Goal: Task Accomplishment & Management: Use online tool/utility

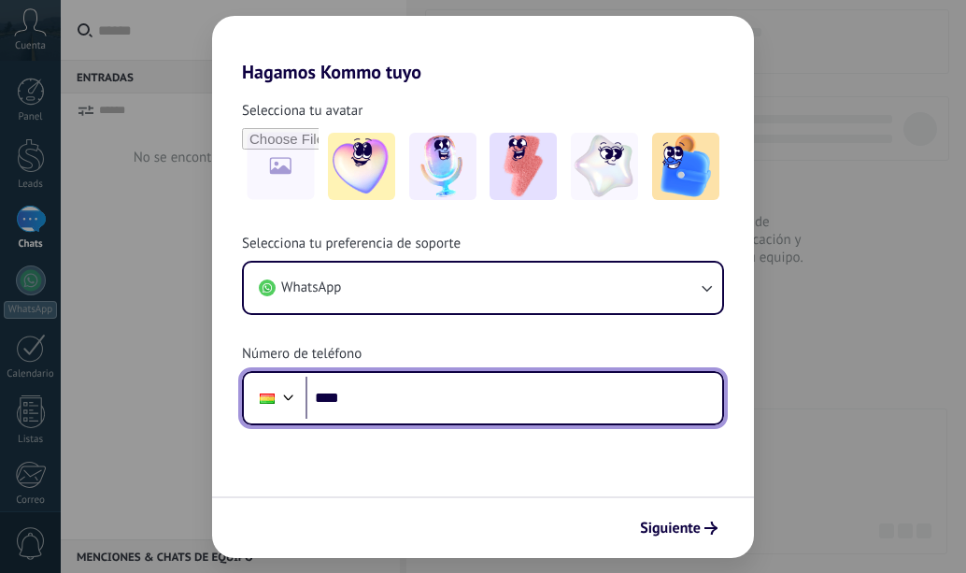
click at [408, 402] on input "****" at bounding box center [513, 397] width 417 height 43
click at [375, 396] on input "****" at bounding box center [513, 397] width 417 height 43
drag, startPoint x: 352, startPoint y: 396, endPoint x: 303, endPoint y: 398, distance: 49.5
click at [303, 398] on div "Phone ****" at bounding box center [483, 398] width 482 height 54
click at [317, 395] on input "*" at bounding box center [513, 397] width 417 height 43
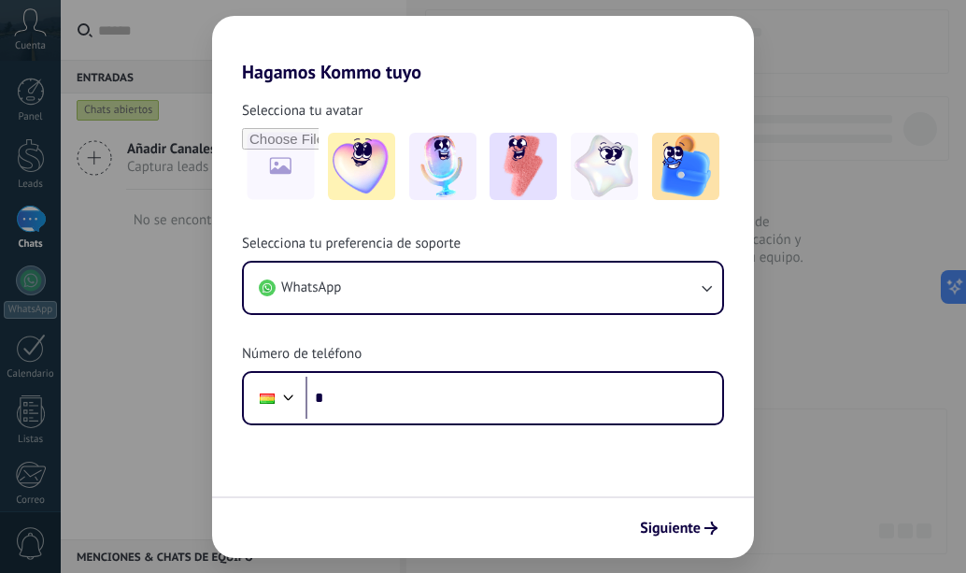
click at [796, 69] on div "Hagamos Kommo tuyo Selecciona tu avatar Selecciona tu preferencia de soporte Wh…" at bounding box center [483, 286] width 966 height 573
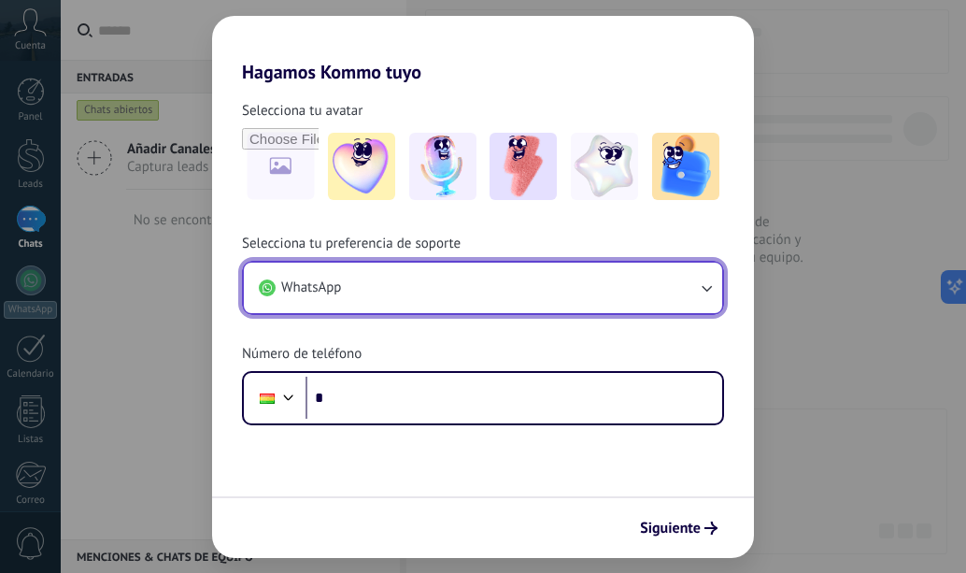
click at [696, 278] on button "WhatsApp" at bounding box center [483, 287] width 478 height 50
click at [709, 289] on icon "button" at bounding box center [706, 288] width 10 height 7
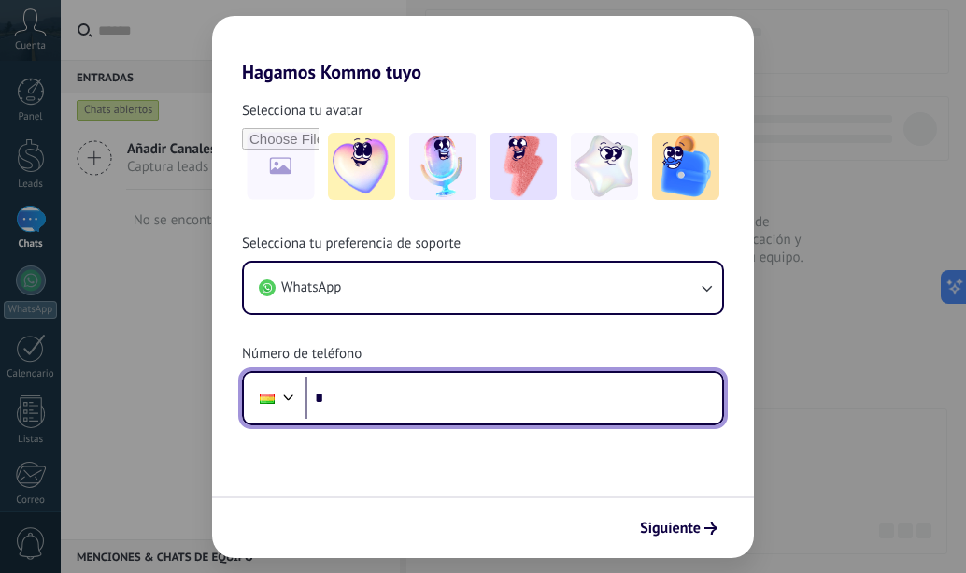
click at [414, 406] on input "*" at bounding box center [513, 397] width 417 height 43
type input "**********"
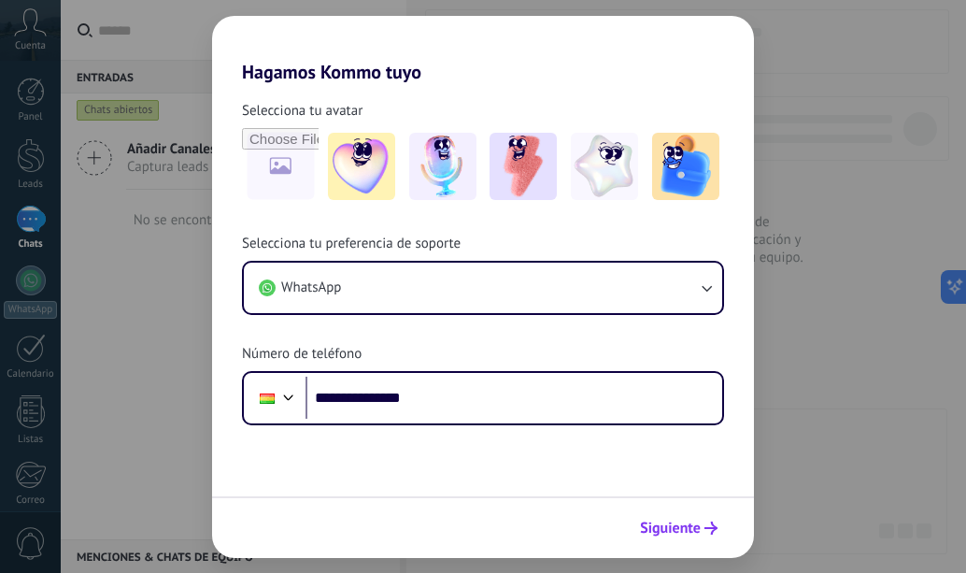
click at [671, 523] on span "Siguiente" at bounding box center [670, 527] width 61 height 13
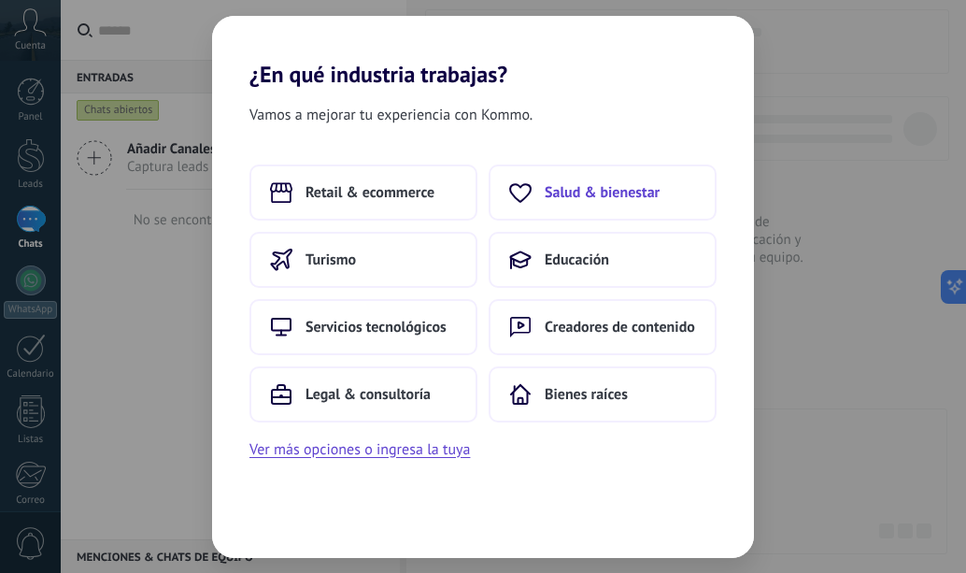
click at [625, 189] on span "Salud & bienestar" at bounding box center [602, 192] width 115 height 19
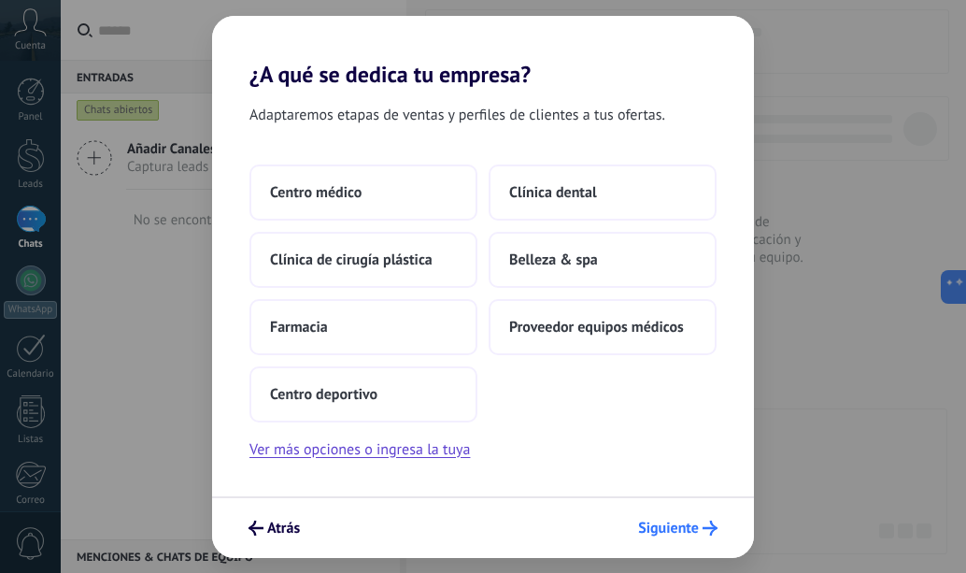
click at [674, 525] on span "Siguiente" at bounding box center [668, 527] width 61 height 13
click at [367, 450] on button "Ver más opciones o ingresa la tuya" at bounding box center [359, 449] width 220 height 24
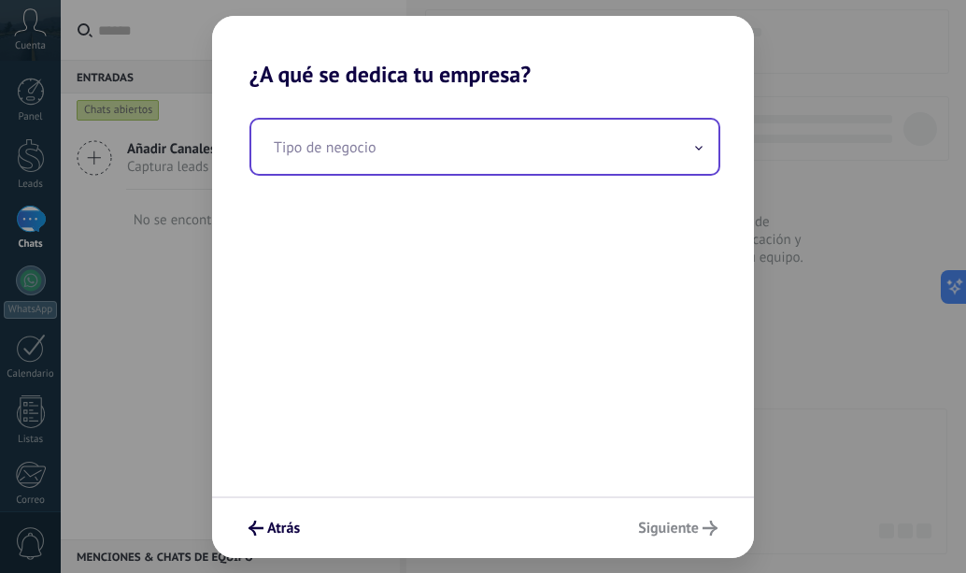
click at [384, 159] on input "text" at bounding box center [484, 147] width 467 height 54
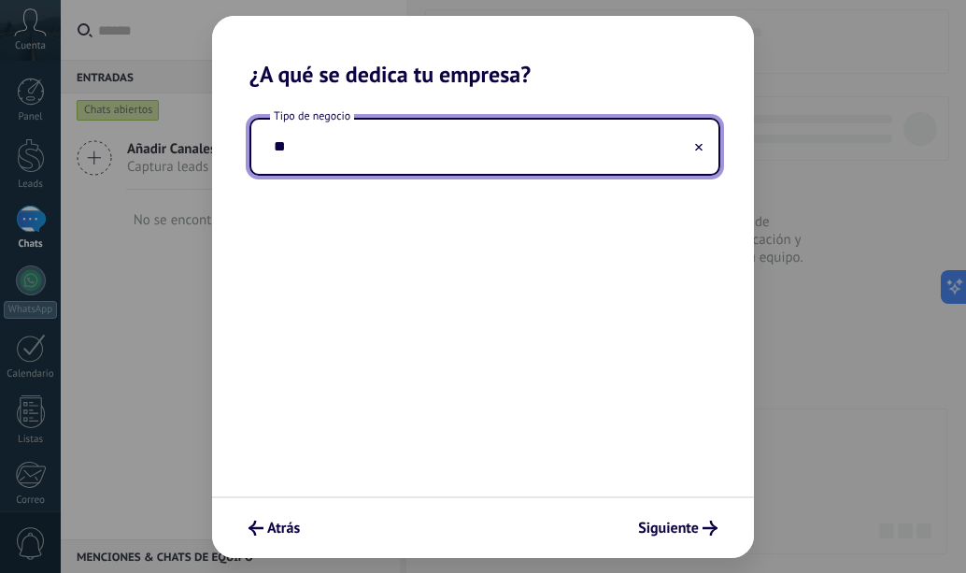
type input "*"
type input "******"
click at [692, 151] on input "******" at bounding box center [484, 147] width 467 height 54
click at [699, 145] on icon at bounding box center [698, 146] width 7 height 7
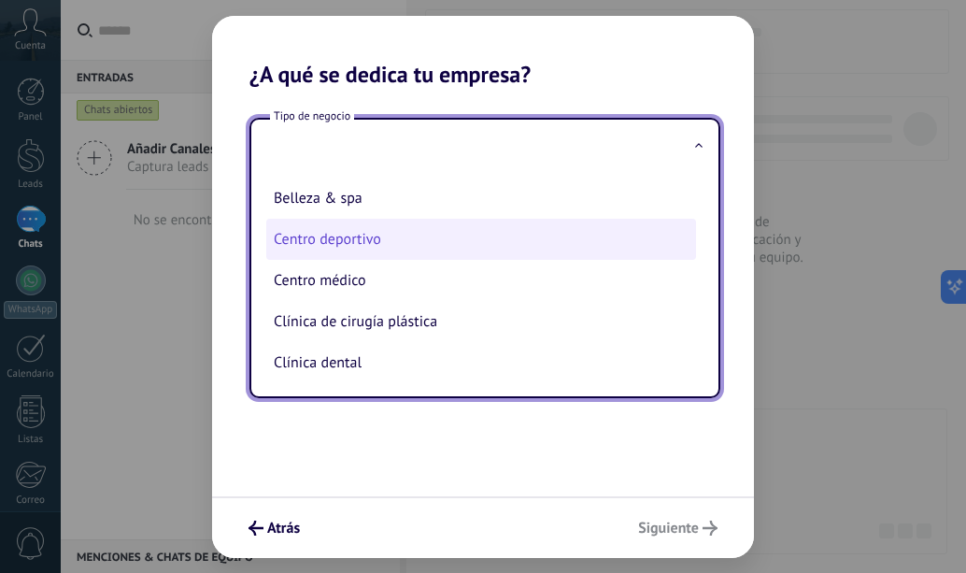
click at [367, 235] on li "Centro deportivo" at bounding box center [481, 239] width 430 height 41
type input "**********"
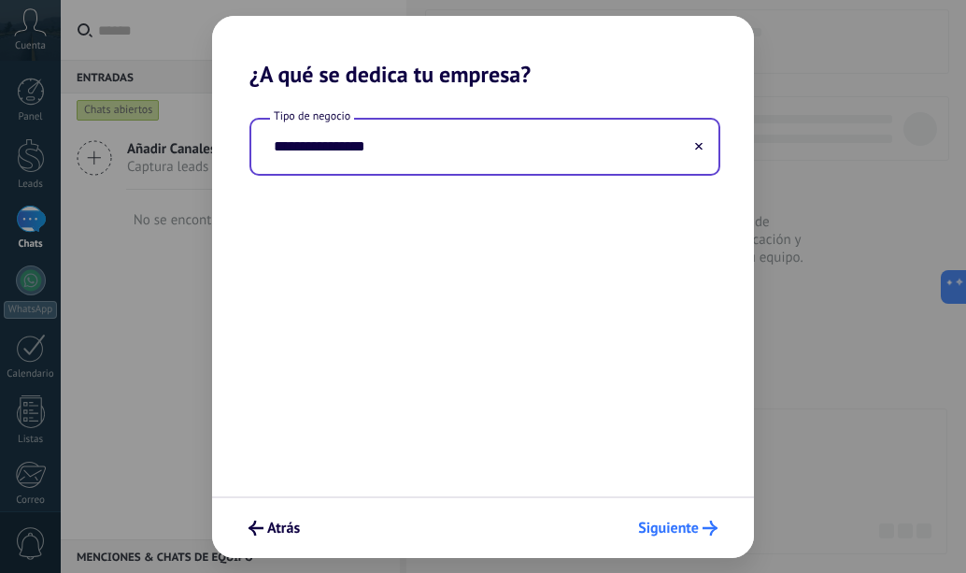
click at [666, 523] on span "Siguiente" at bounding box center [668, 527] width 61 height 13
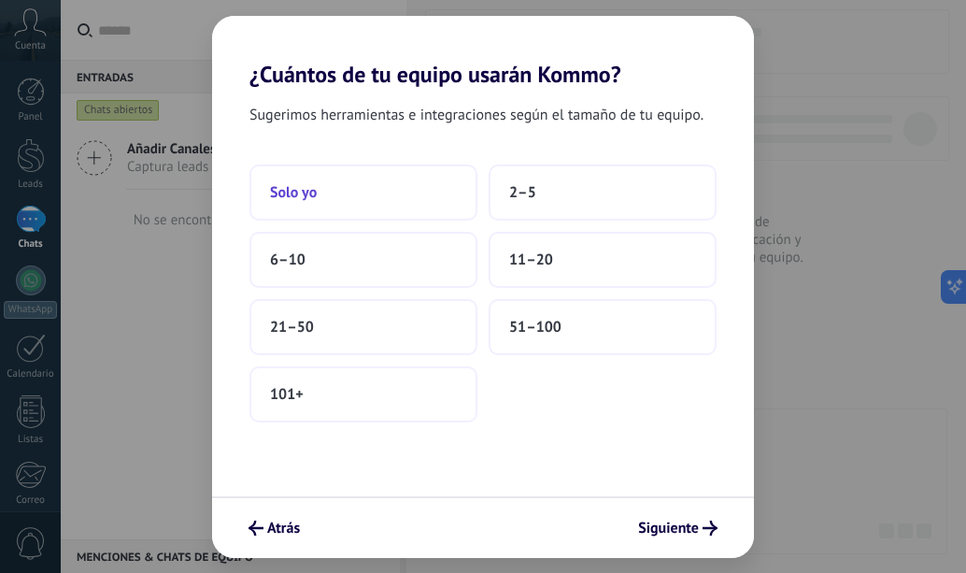
click at [351, 190] on button "Solo yo" at bounding box center [363, 192] width 228 height 56
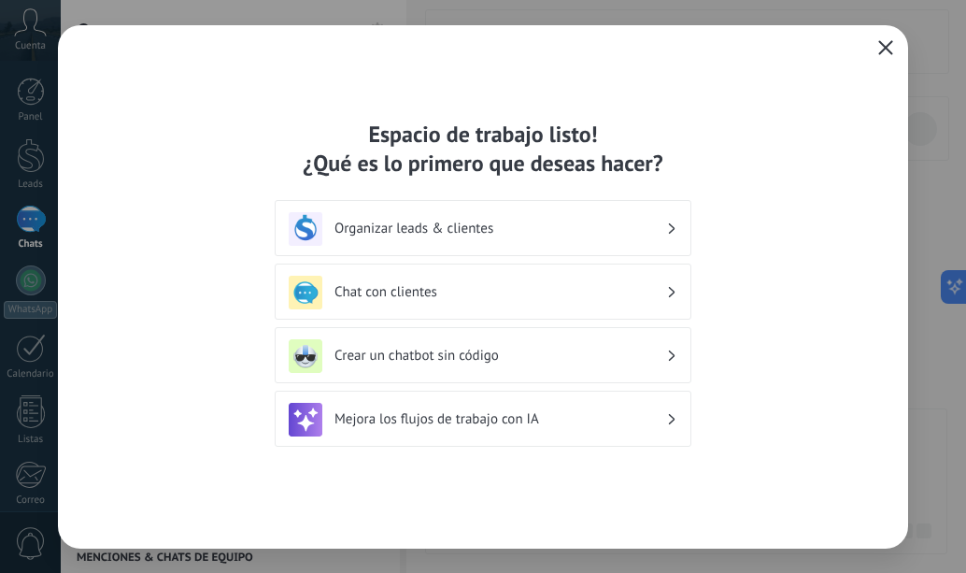
click at [888, 50] on icon "button" at bounding box center [885, 47] width 15 height 15
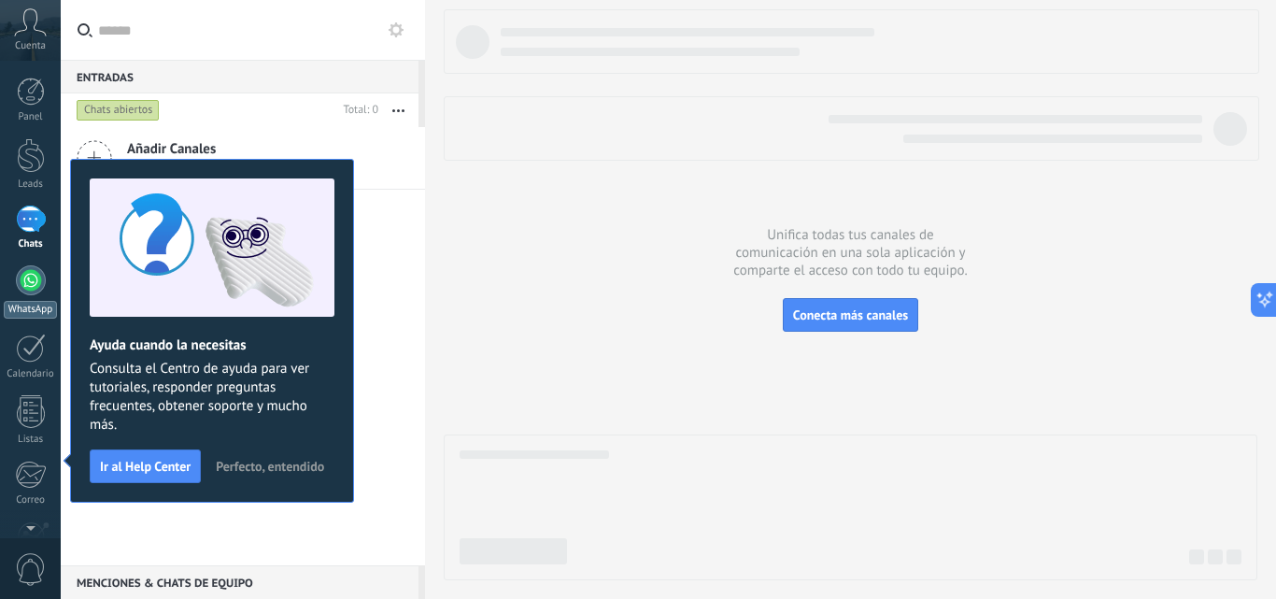
click at [31, 290] on div at bounding box center [31, 280] width 30 height 30
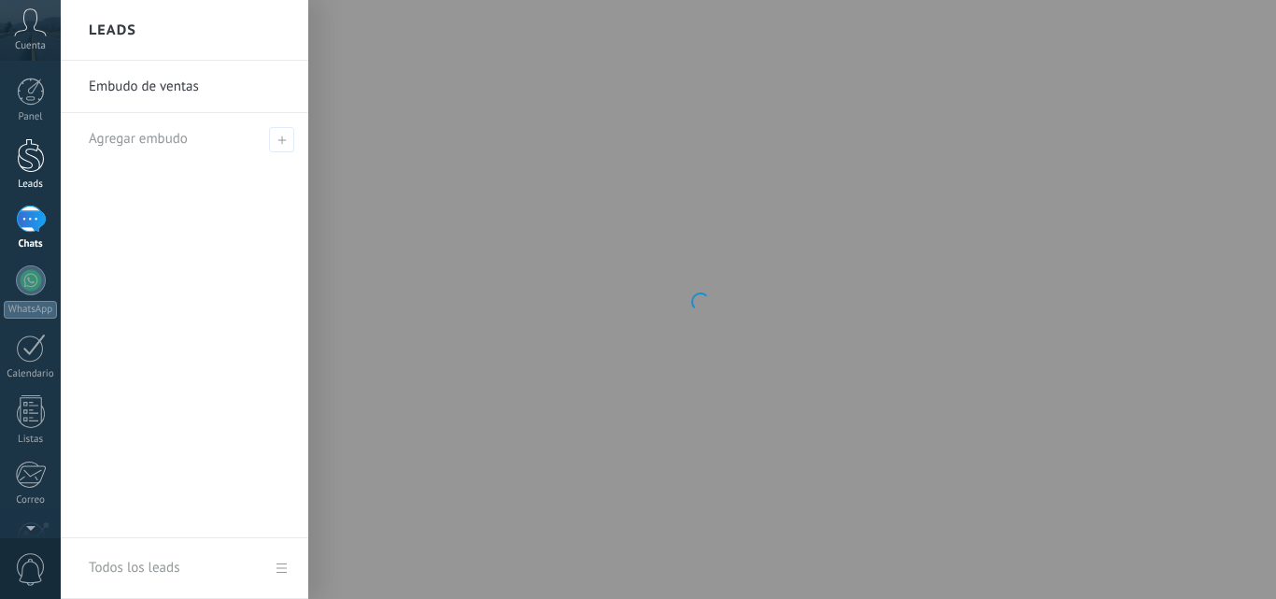
click at [28, 167] on div at bounding box center [31, 155] width 28 height 35
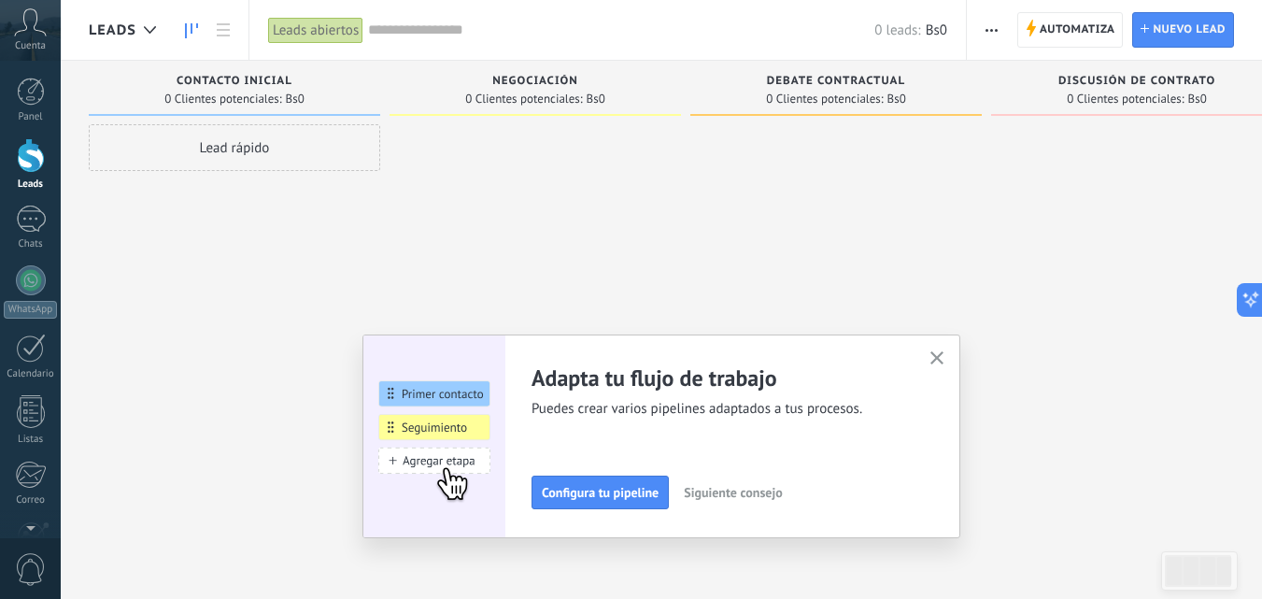
click at [941, 355] on use "button" at bounding box center [937, 358] width 14 height 14
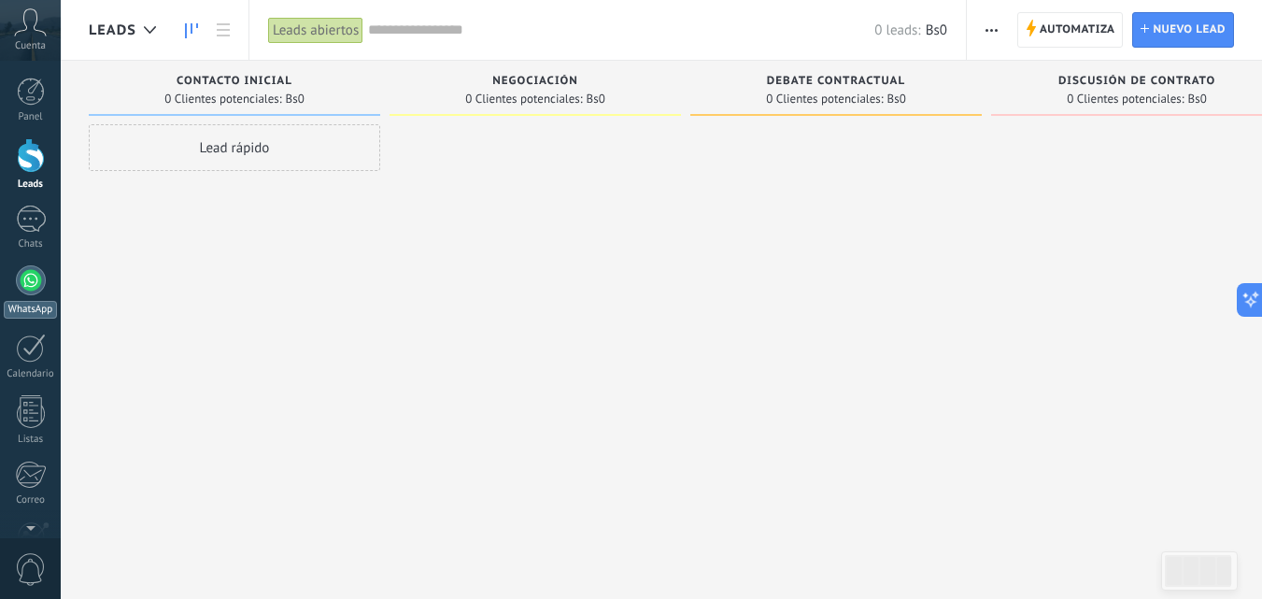
click at [13, 271] on link "WhatsApp" at bounding box center [30, 291] width 61 height 53
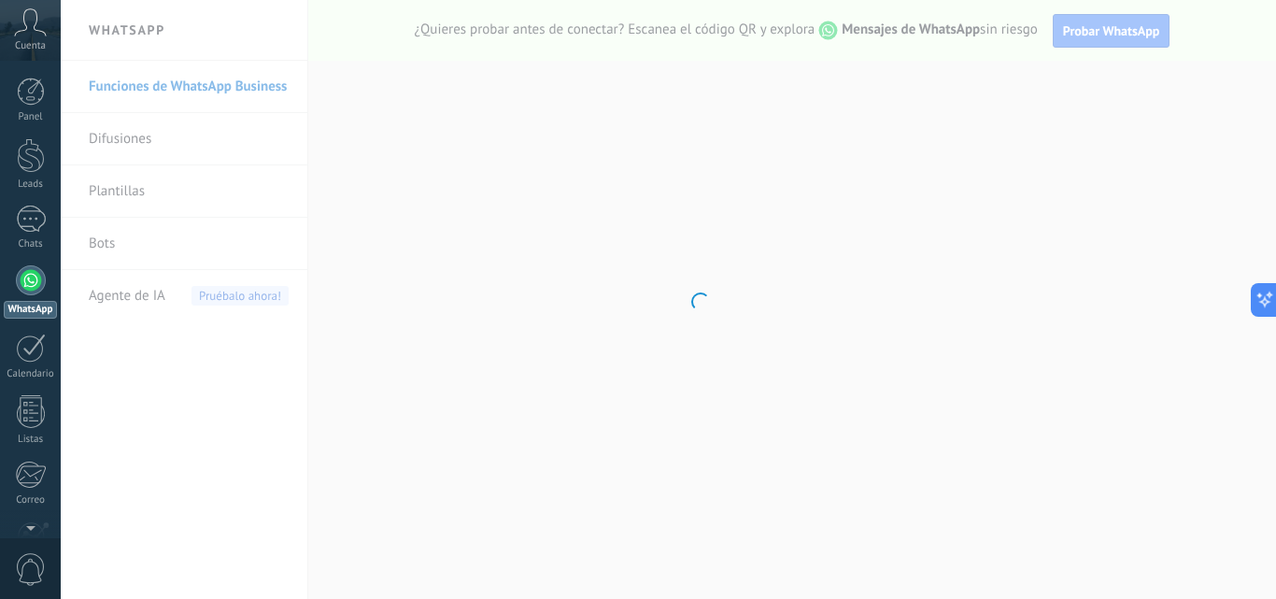
click at [163, 256] on body ".abccls-1,.abccls-2{fill-rule:evenodd}.abccls-2{fill:#fff} .abfcls-1{fill:none}…" at bounding box center [638, 299] width 1276 height 599
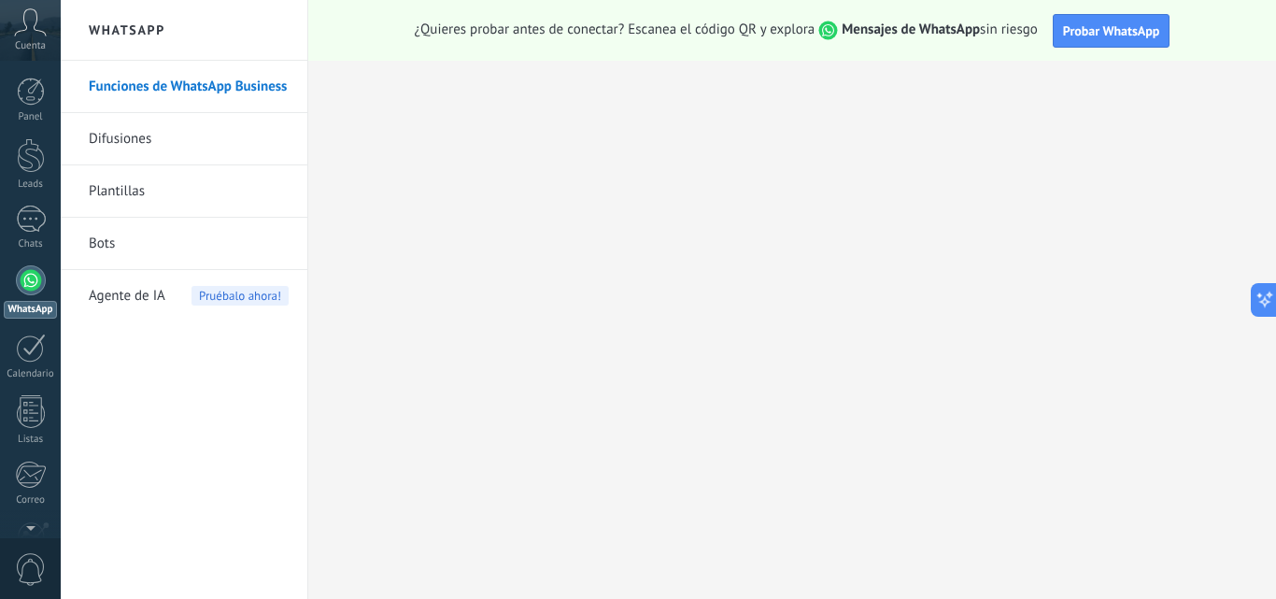
click at [113, 245] on link "Bots" at bounding box center [189, 244] width 200 height 52
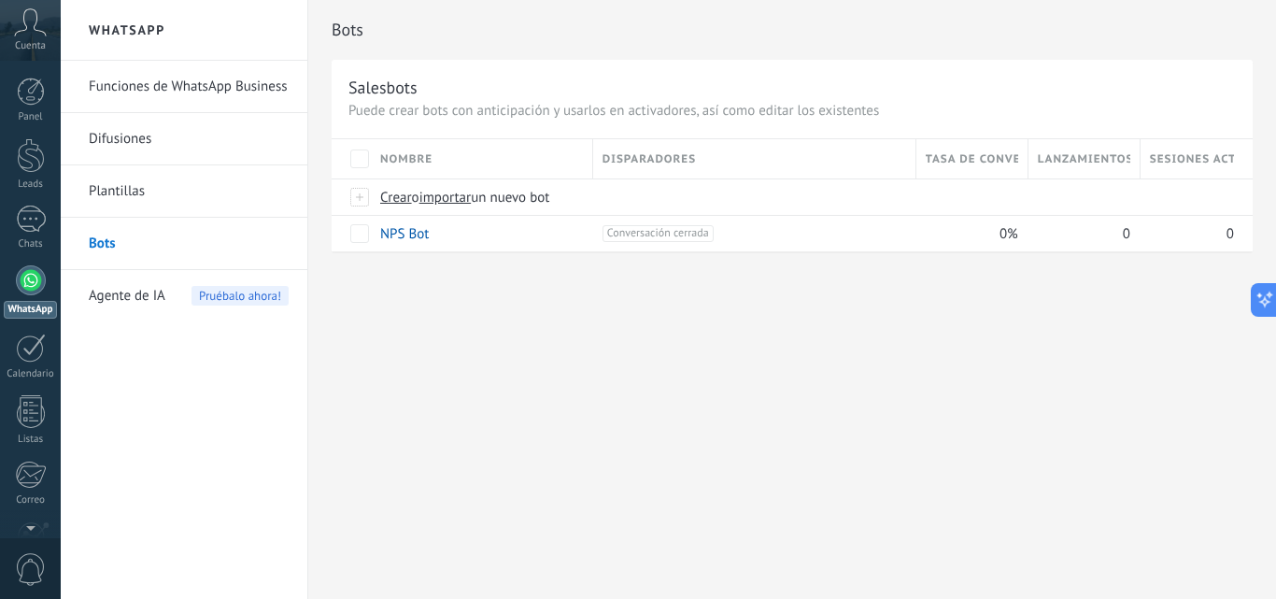
click at [193, 85] on link "Funciones de WhatsApp Business" at bounding box center [189, 87] width 200 height 52
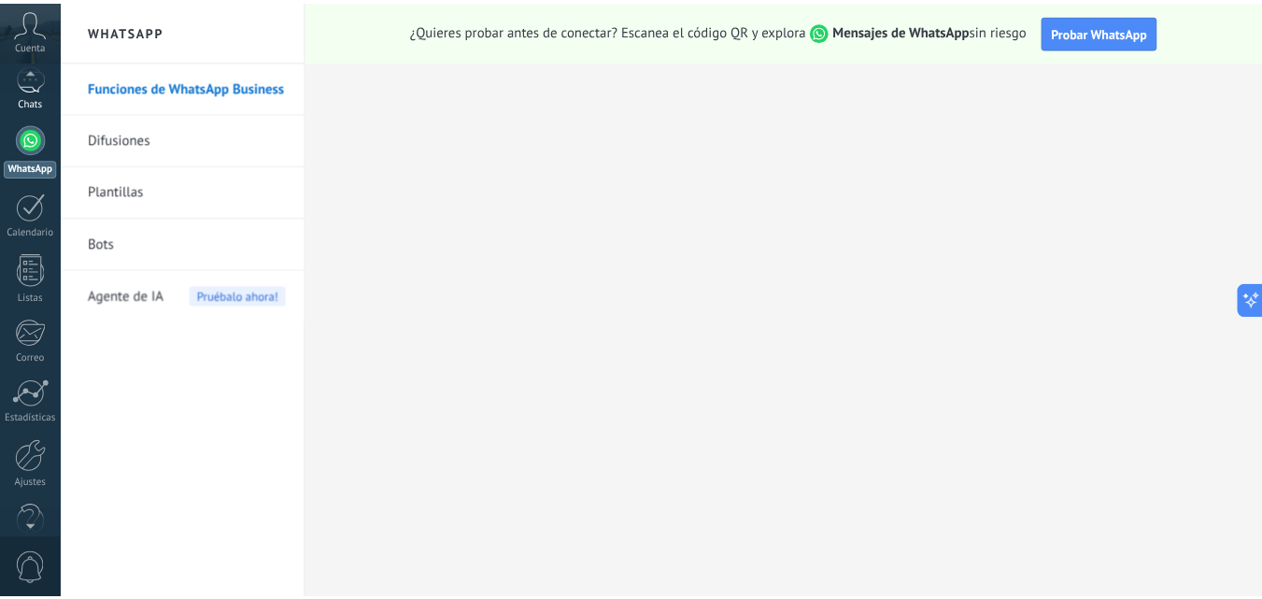
scroll to position [178, 0]
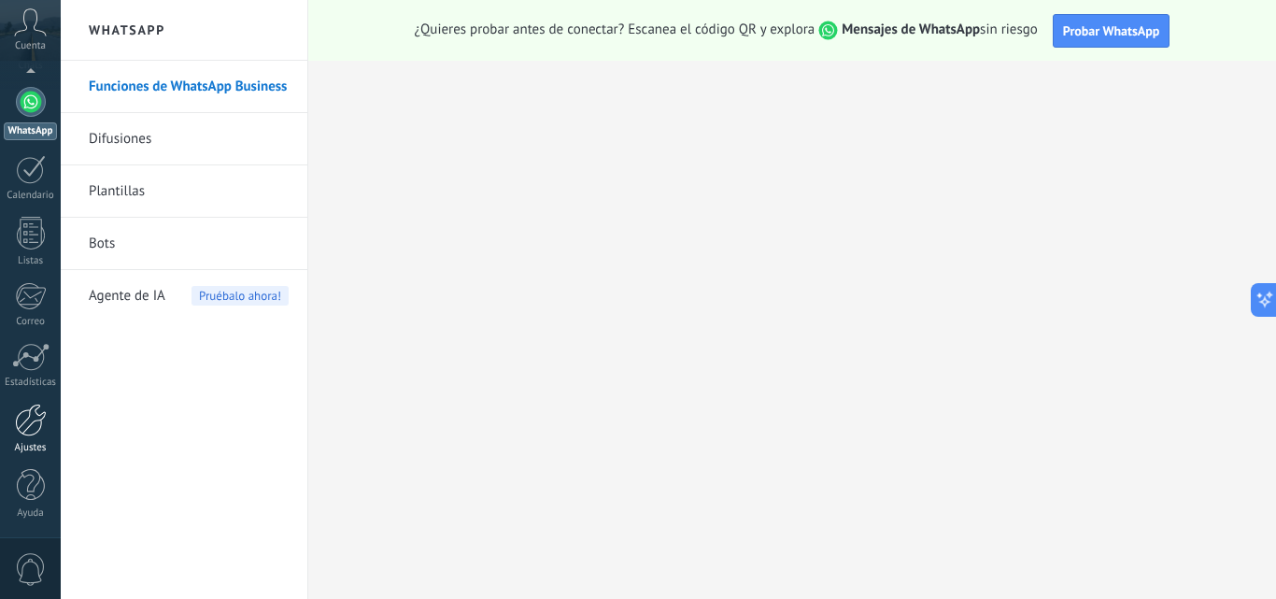
click at [18, 423] on div at bounding box center [31, 419] width 32 height 33
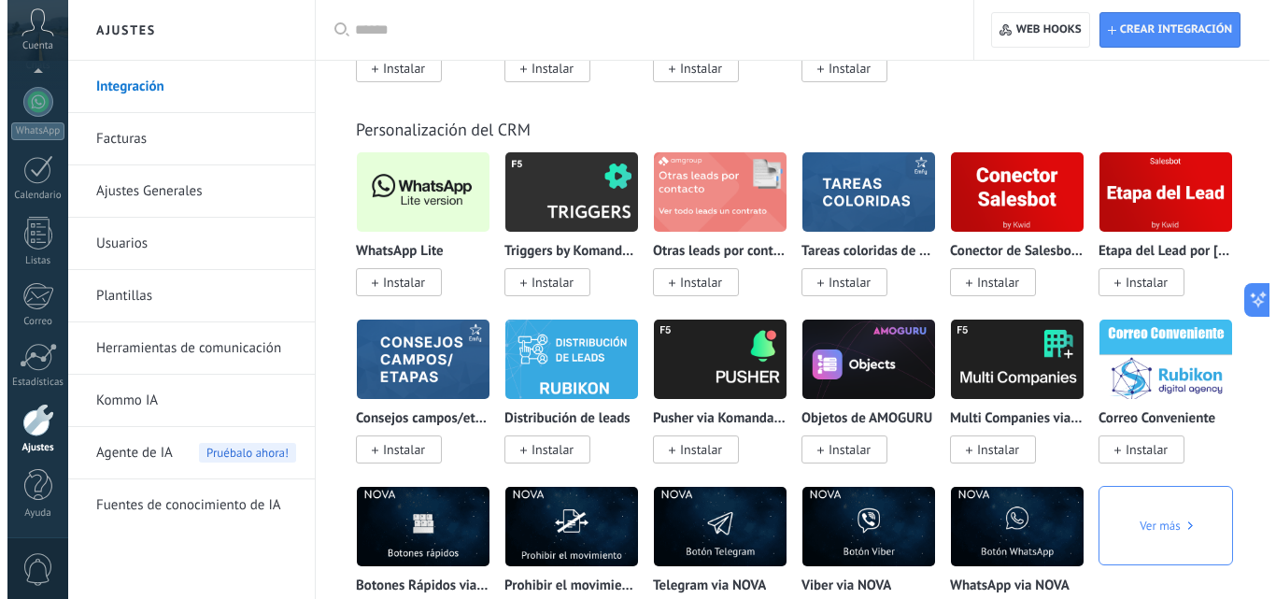
scroll to position [4577, 0]
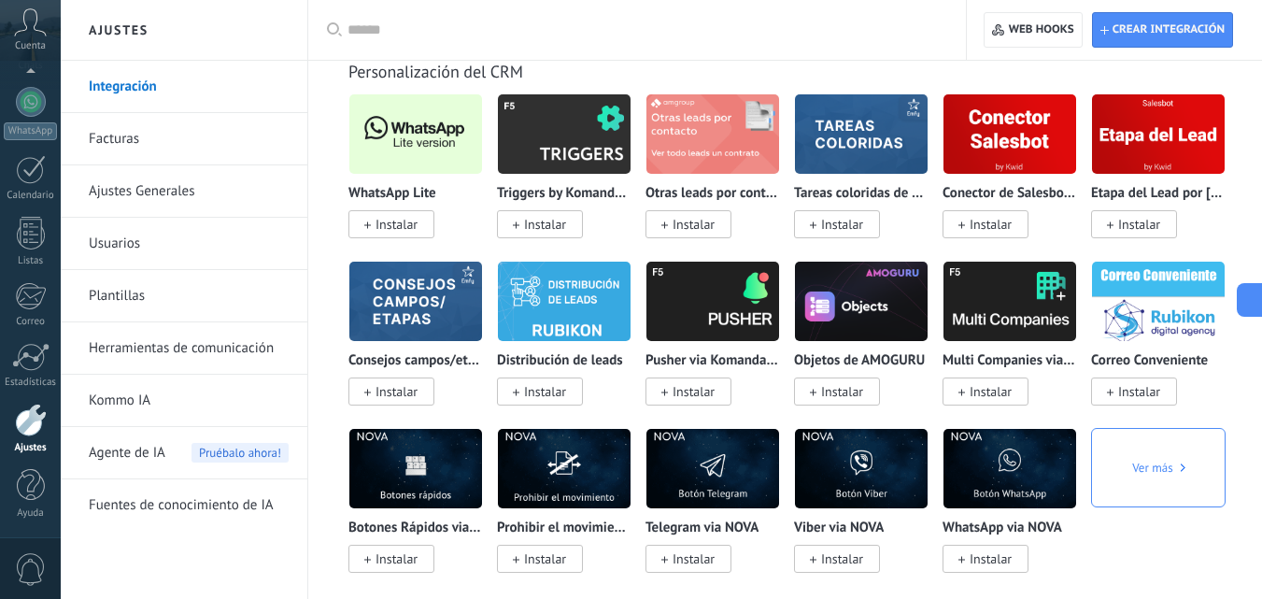
click at [409, 226] on span "Instalar" at bounding box center [396, 224] width 42 height 17
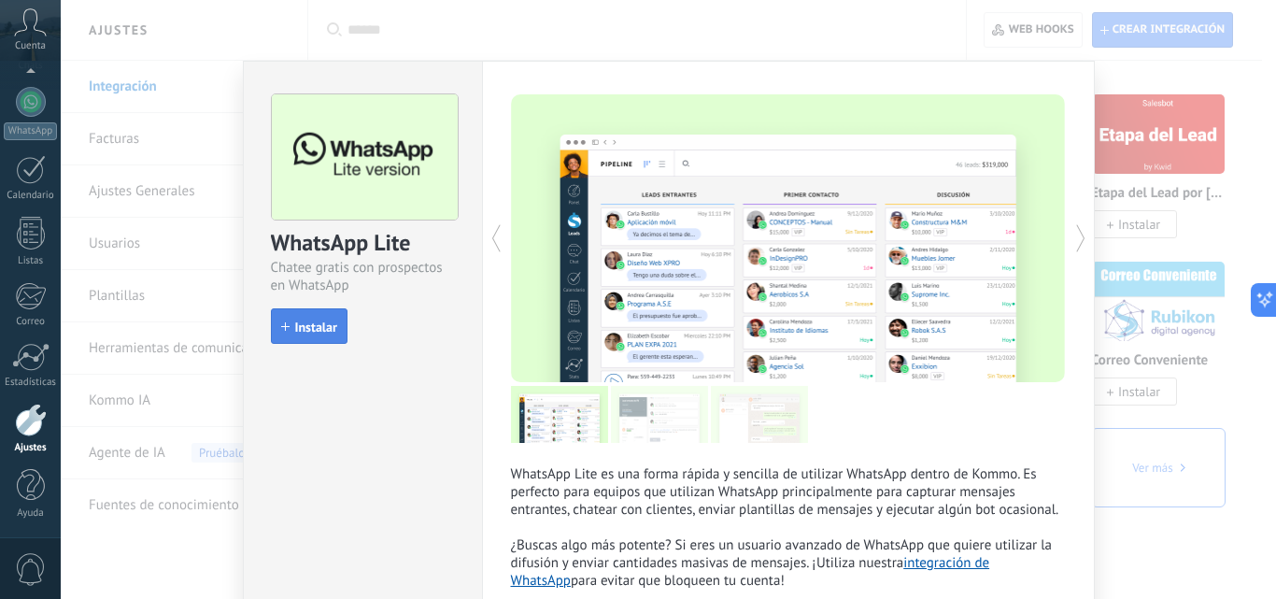
click at [309, 326] on span "Instalar" at bounding box center [316, 326] width 42 height 13
click at [309, 326] on div "install Instalar" at bounding box center [363, 325] width 184 height 35
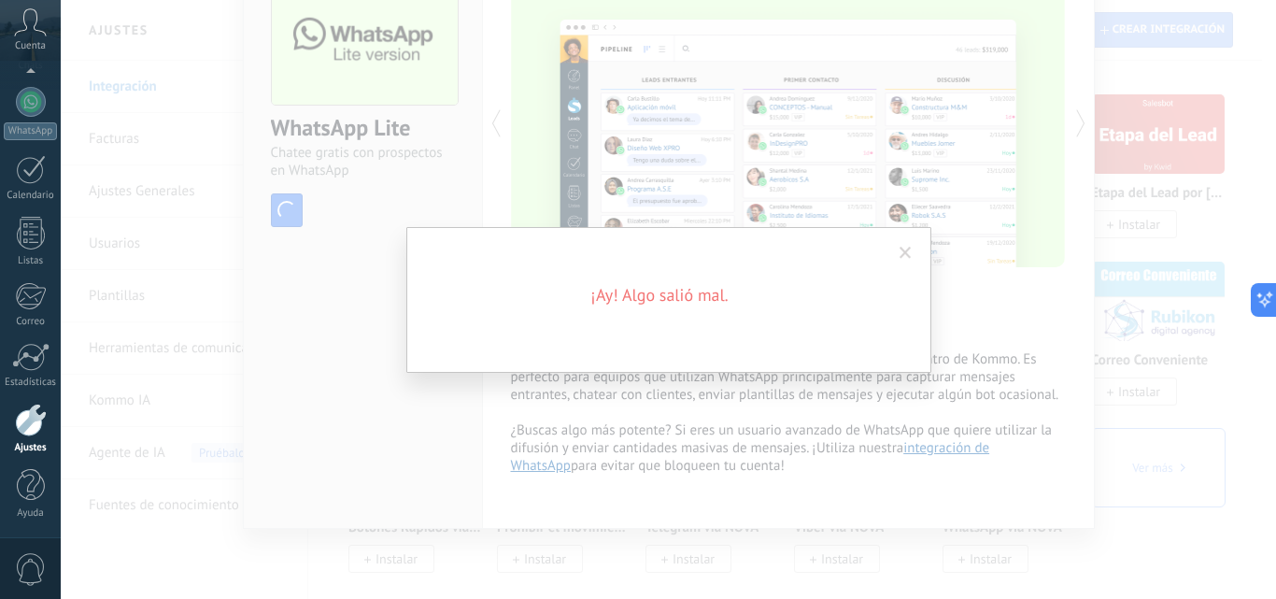
click at [904, 253] on span at bounding box center [905, 253] width 12 height 13
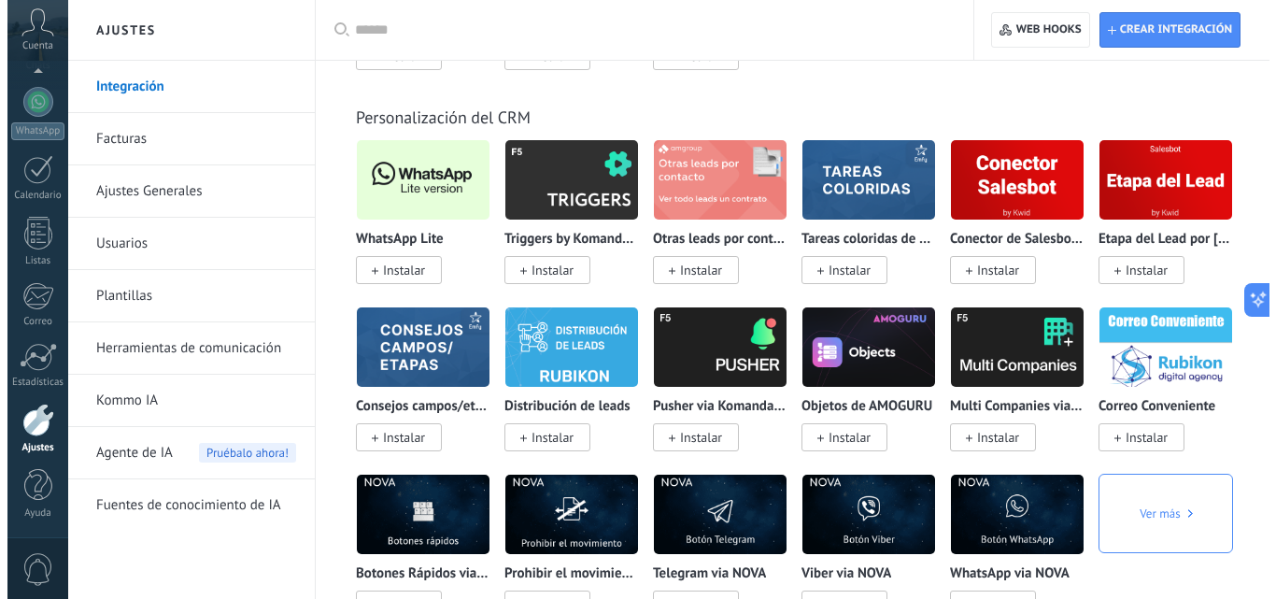
scroll to position [7598, 0]
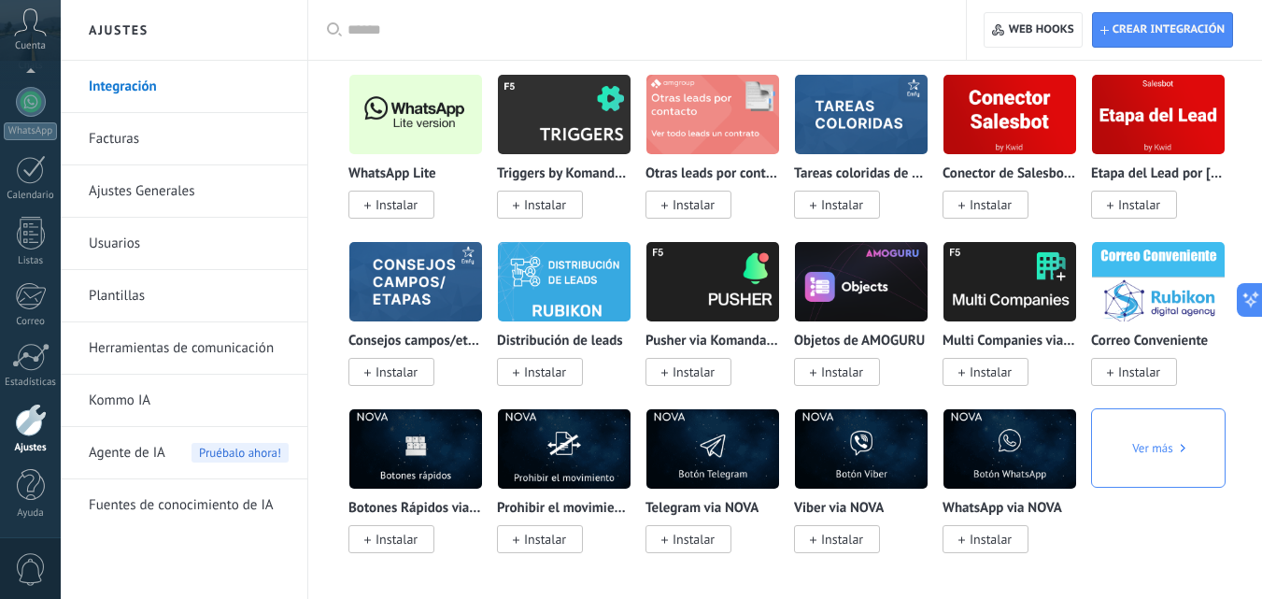
click at [418, 207] on span "Instalar" at bounding box center [391, 205] width 86 height 28
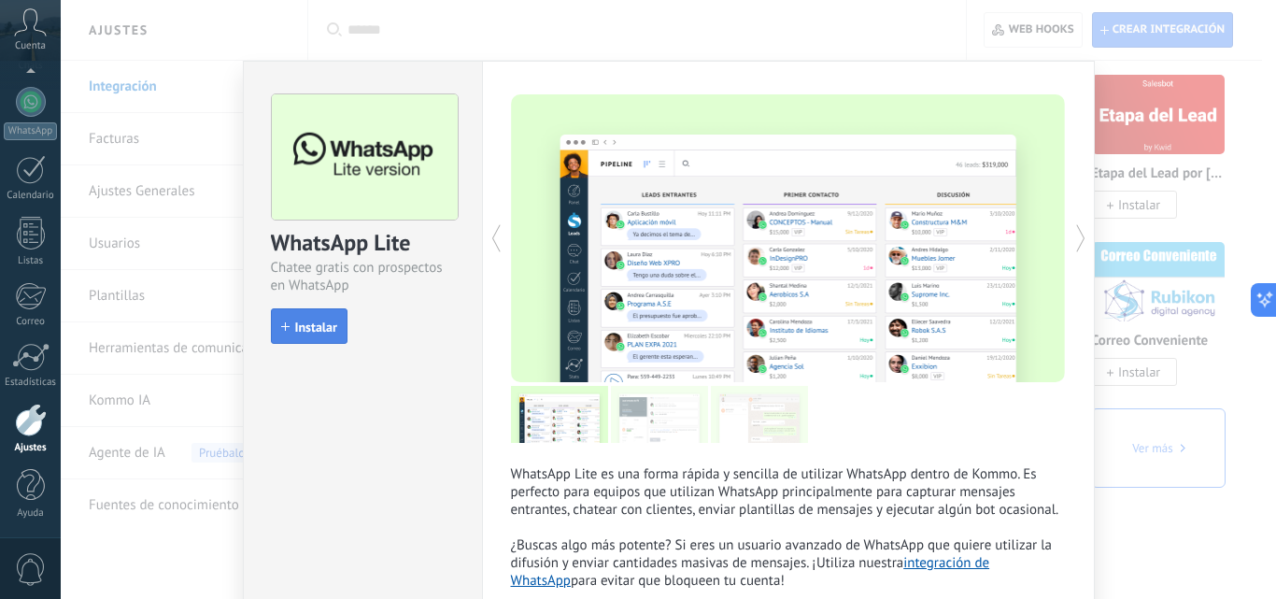
click at [318, 328] on span "Instalar" at bounding box center [316, 326] width 42 height 13
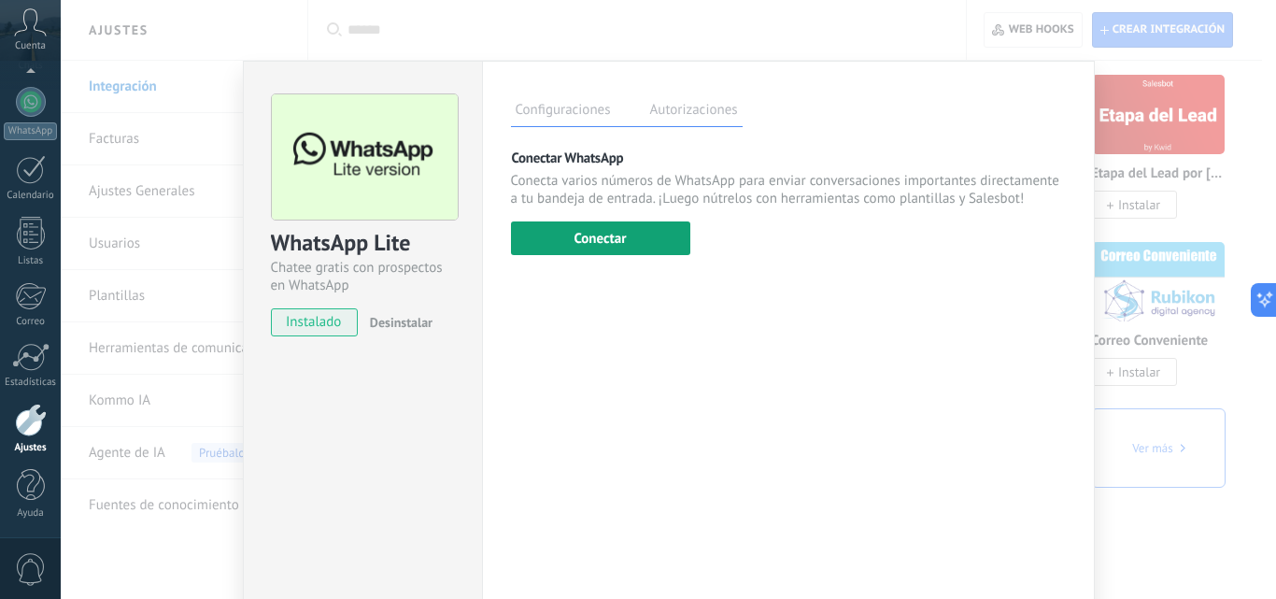
click at [587, 234] on button "Conectar" at bounding box center [600, 238] width 179 height 34
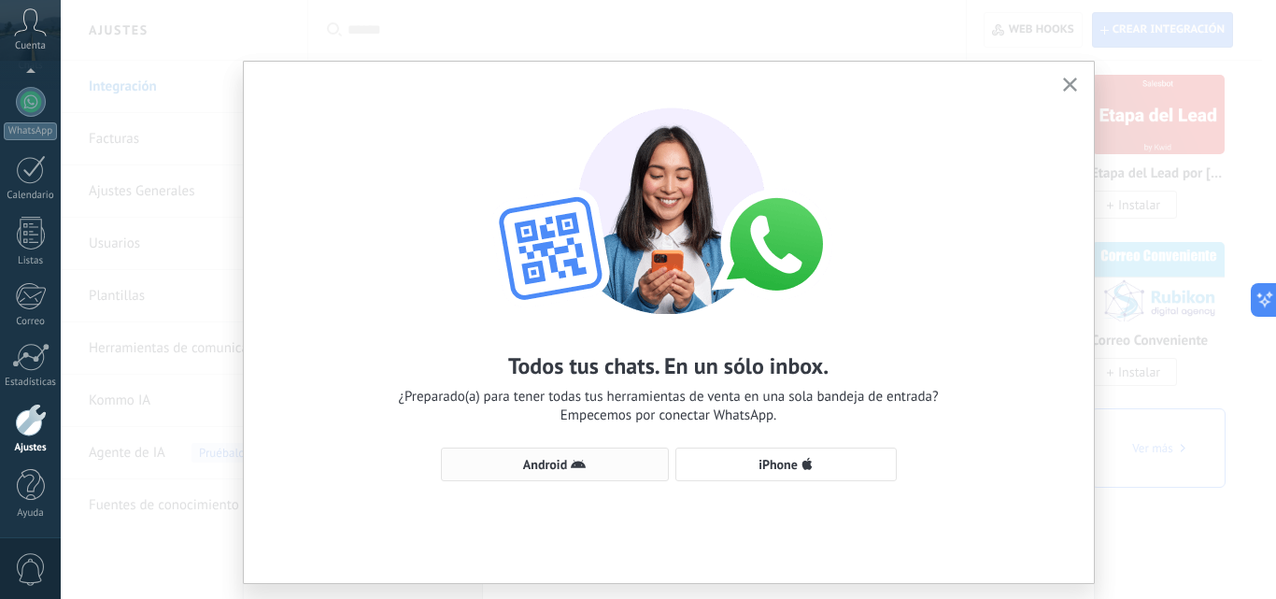
click at [532, 458] on span "Android" at bounding box center [545, 464] width 44 height 13
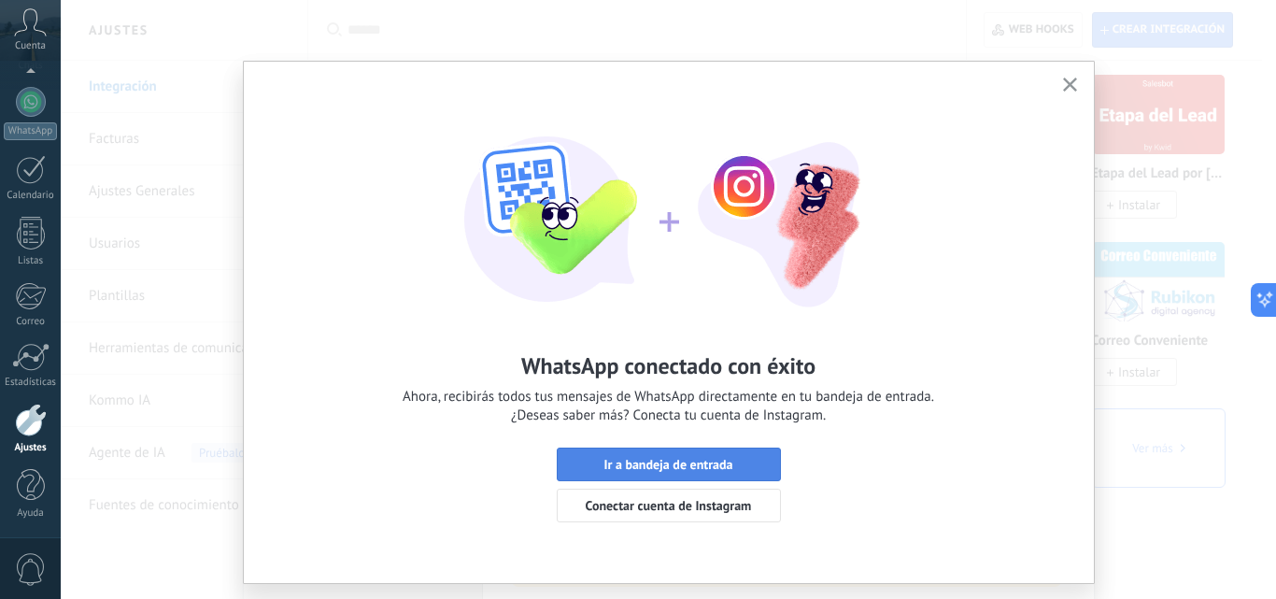
click at [576, 460] on span "Ir a bandeja de entrada" at bounding box center [669, 464] width 204 height 13
